Goal: Information Seeking & Learning: Find specific fact

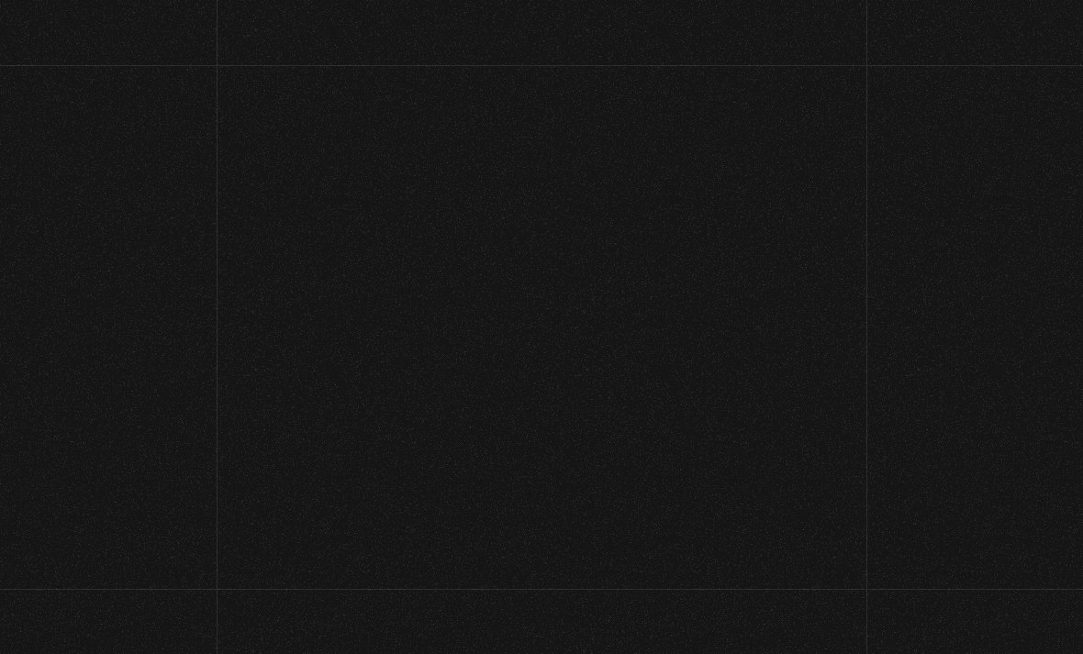
scroll to position [667, 0]
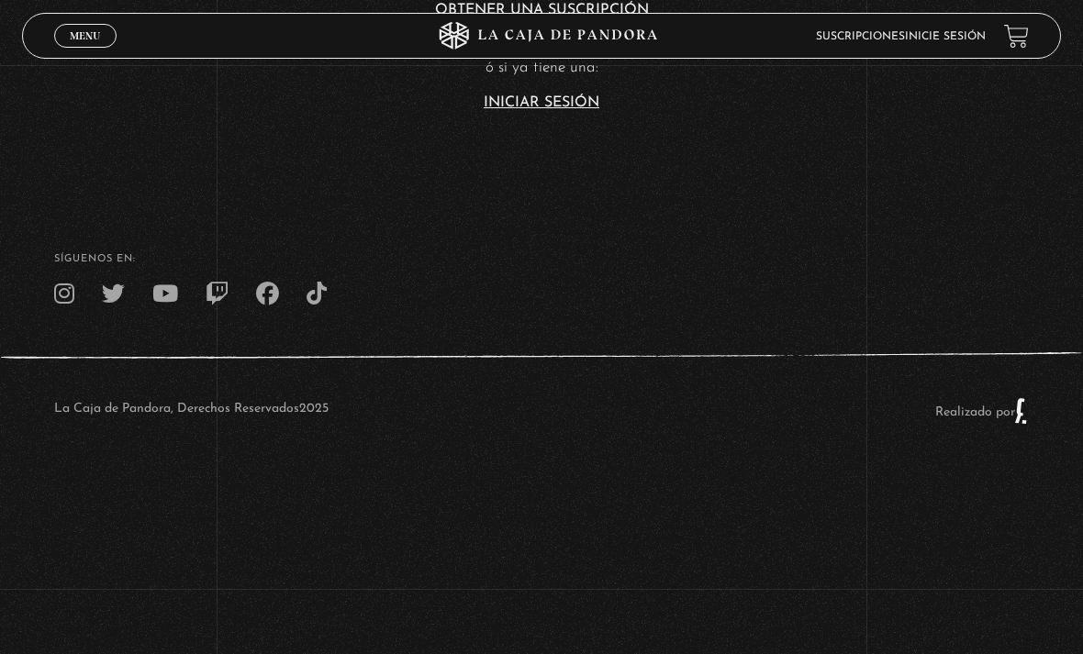
click at [958, 34] on link "Inicie sesión" at bounding box center [945, 36] width 81 height 11
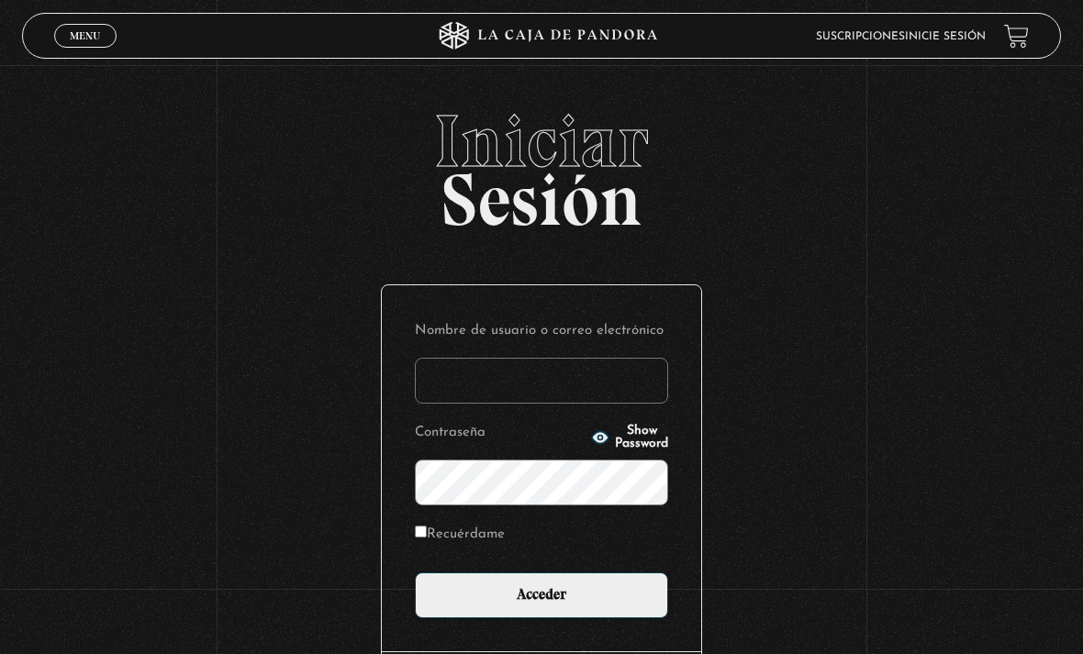
type input "[EMAIL_ADDRESS][DOMAIN_NAME]"
click at [541, 605] on input "Acceder" at bounding box center [541, 596] width 253 height 46
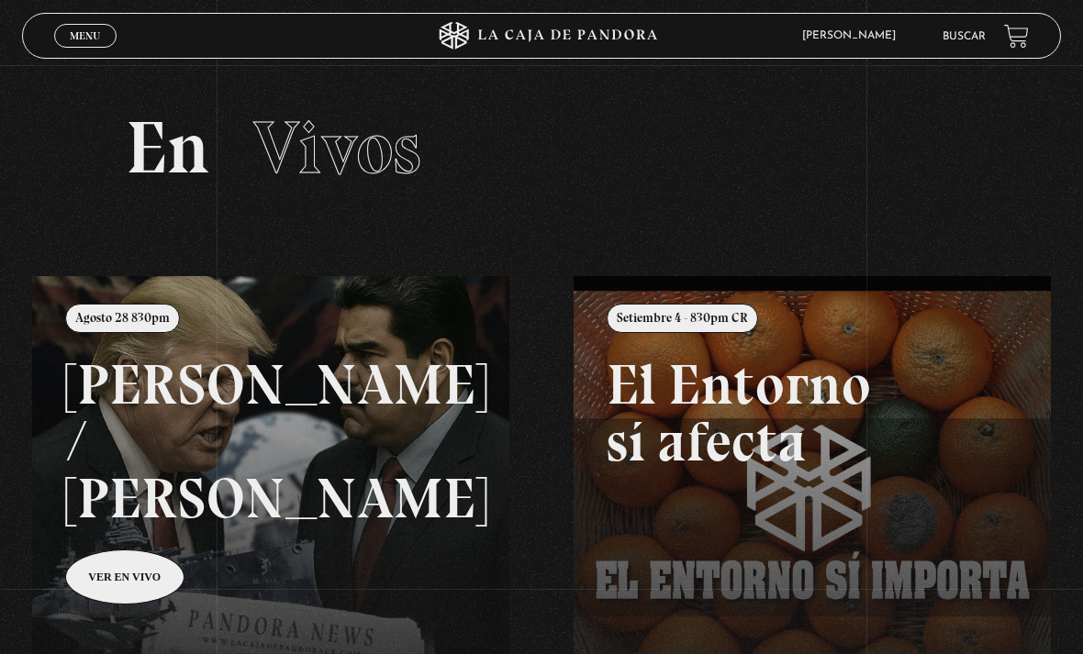
click at [963, 37] on link "Buscar" at bounding box center [963, 36] width 43 height 11
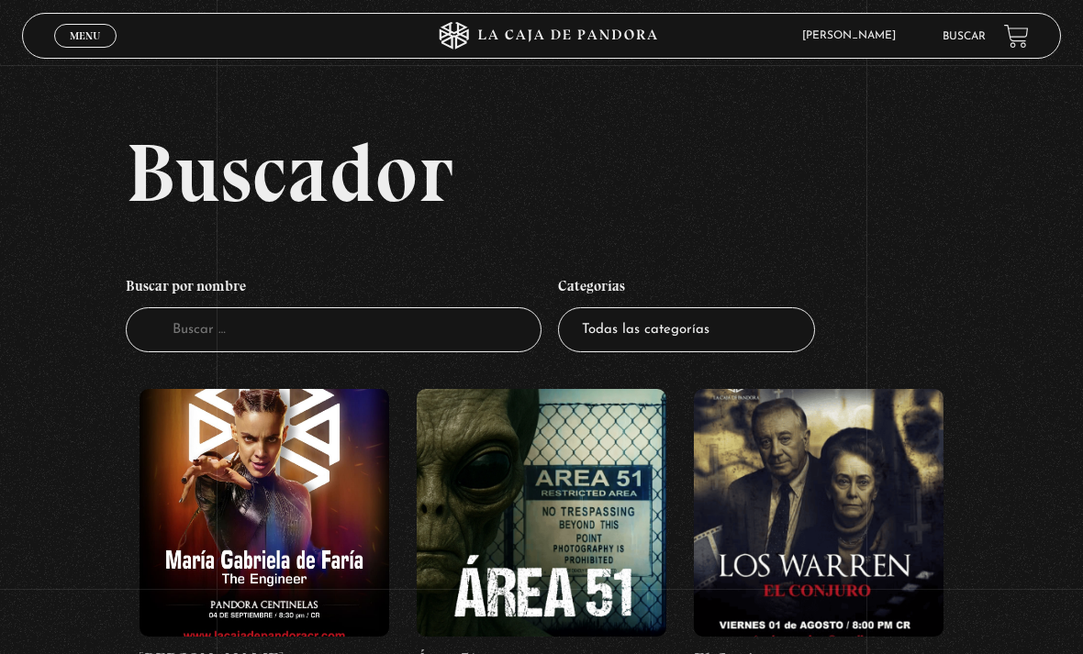
click at [957, 39] on link "Buscar" at bounding box center [963, 36] width 43 height 11
click at [449, 348] on input "Buscador" at bounding box center [334, 329] width 416 height 45
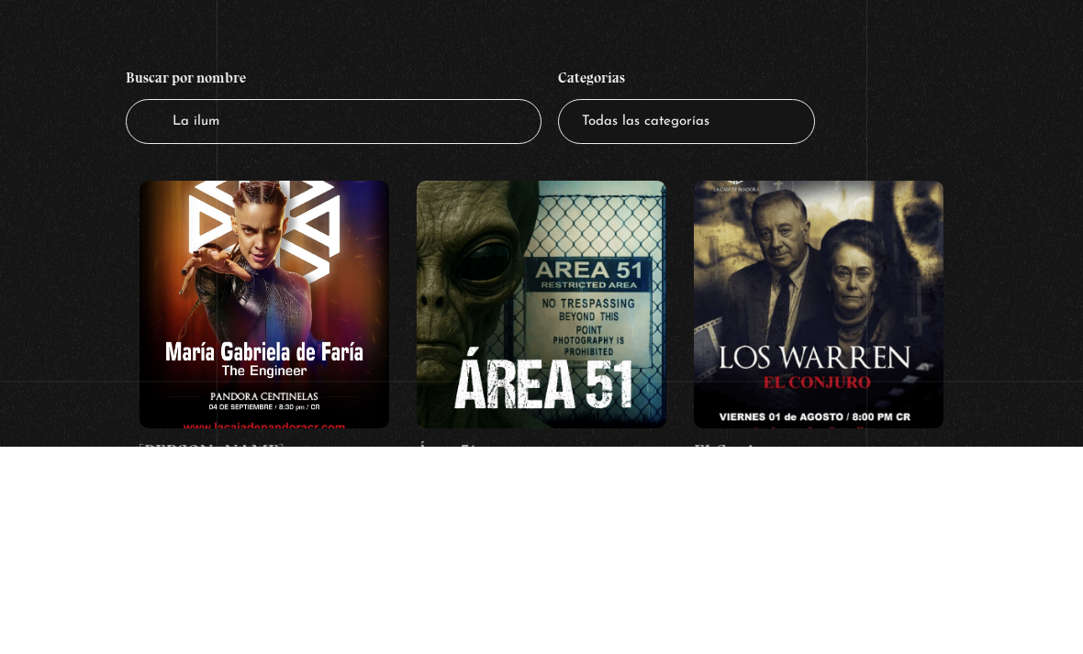
type input "La ilumi"
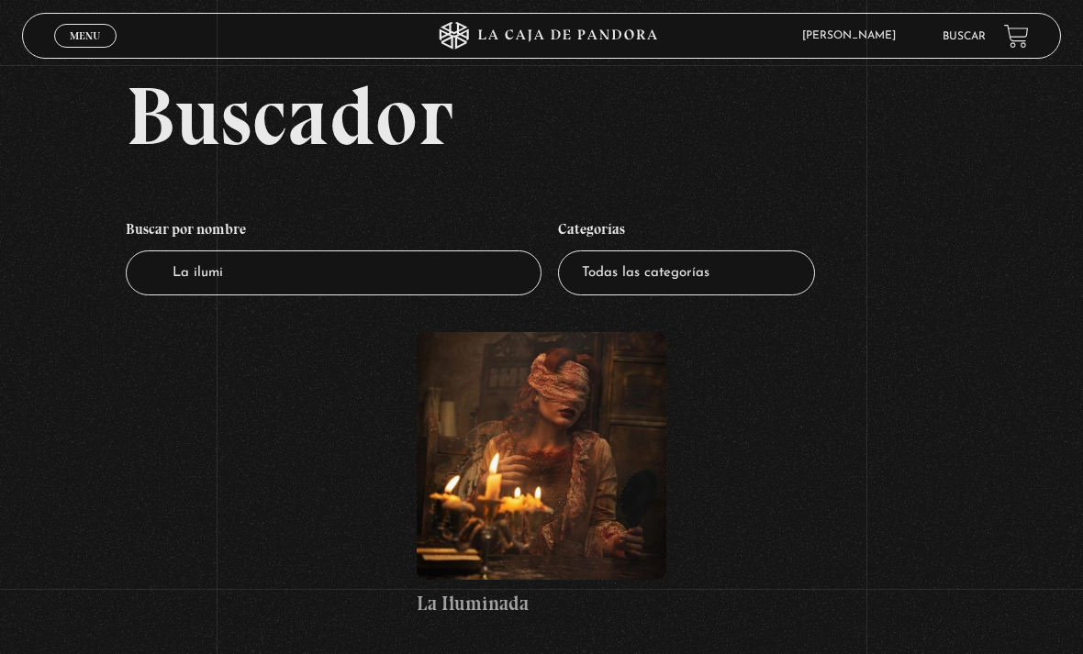
scroll to position [88, 0]
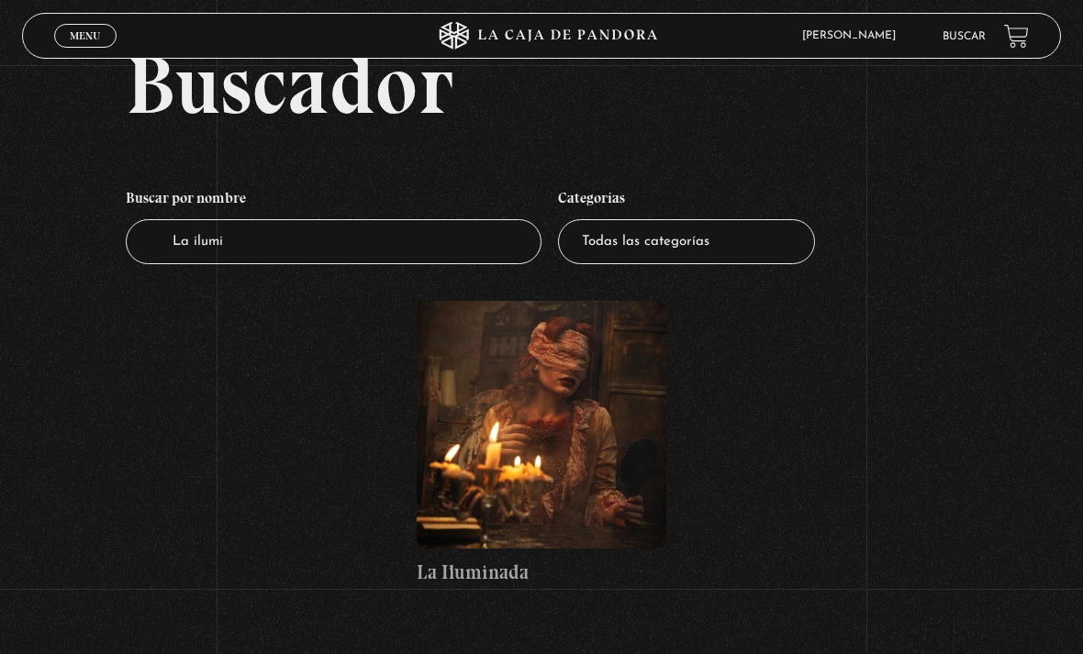
click at [565, 489] on figure at bounding box center [542, 425] width 250 height 248
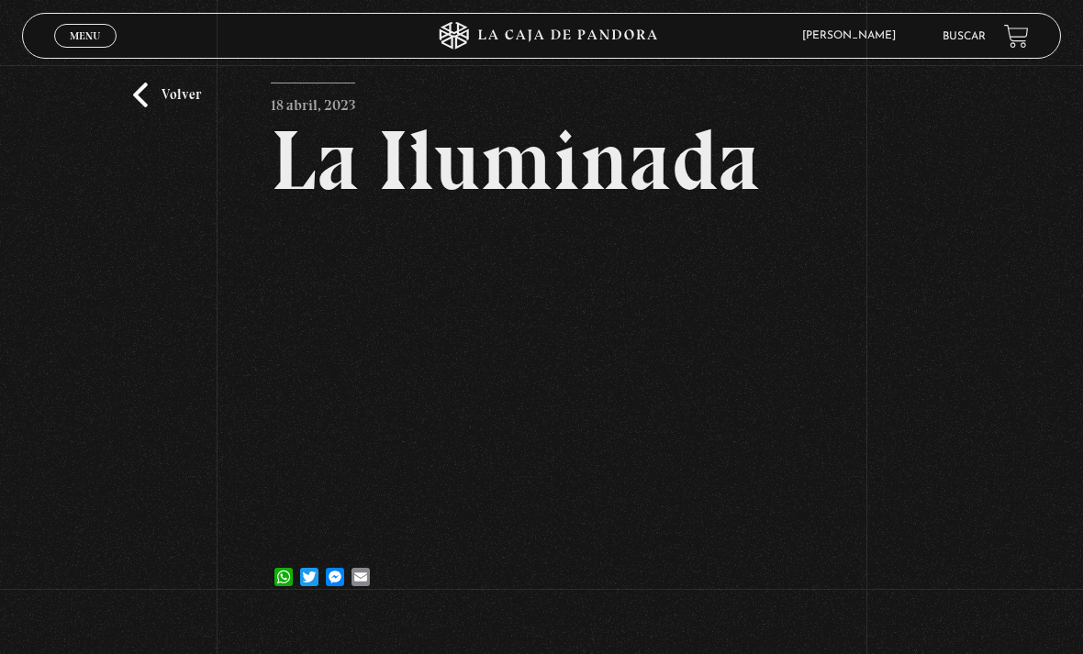
scroll to position [50, 0]
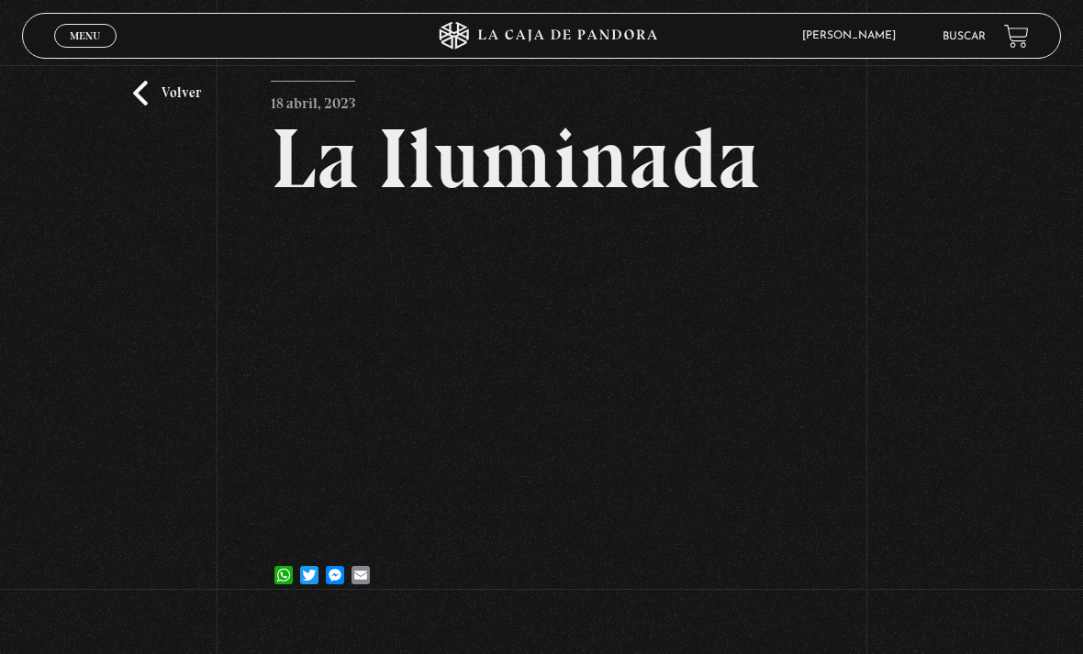
click at [662, 201] on h2 "La Iluminada" at bounding box center [541, 159] width 540 height 84
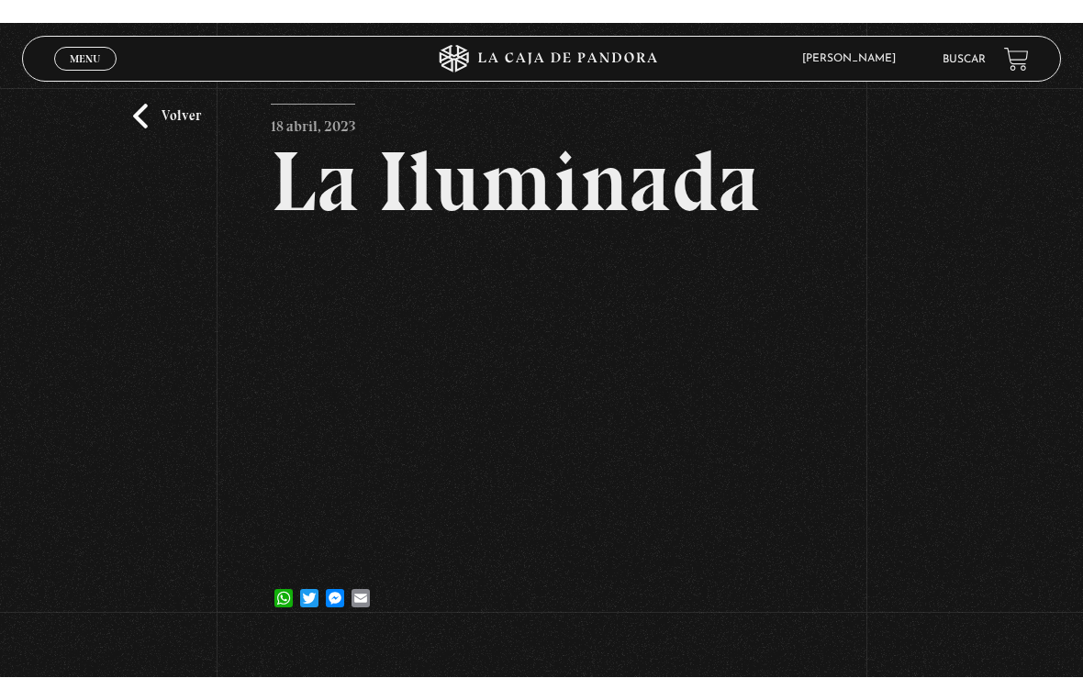
scroll to position [22, 0]
